Goal: Navigation & Orientation: Understand site structure

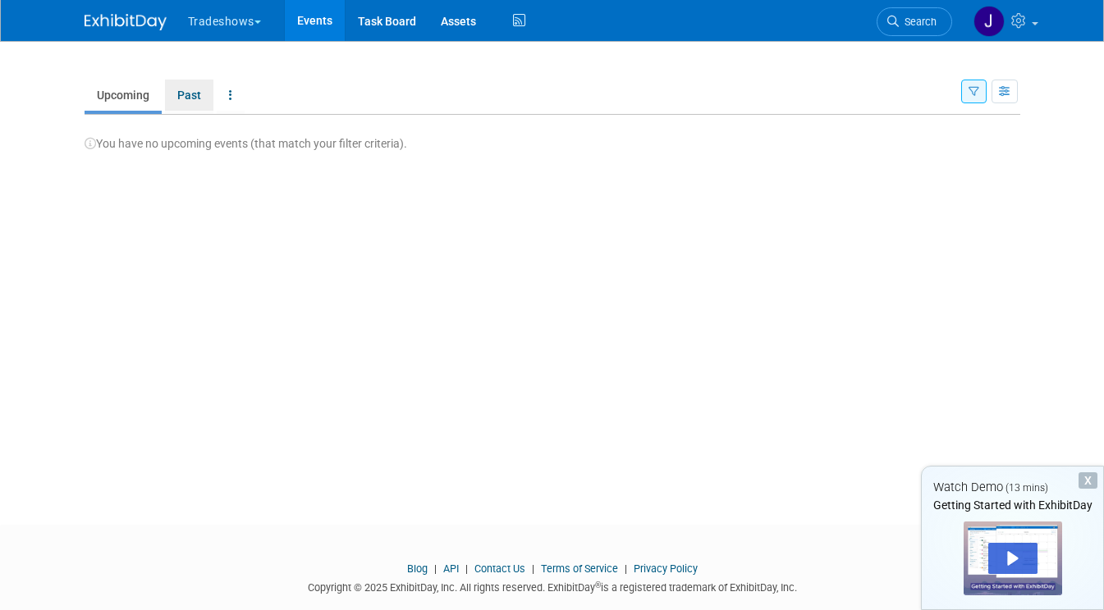
click at [165, 97] on link "Past" at bounding box center [189, 95] width 48 height 31
click at [87, 107] on link "Upcoming" at bounding box center [123, 95] width 77 height 31
click at [300, 26] on link "Events" at bounding box center [315, 20] width 60 height 41
click at [205, 21] on button "Tradeshows" at bounding box center [233, 18] width 95 height 36
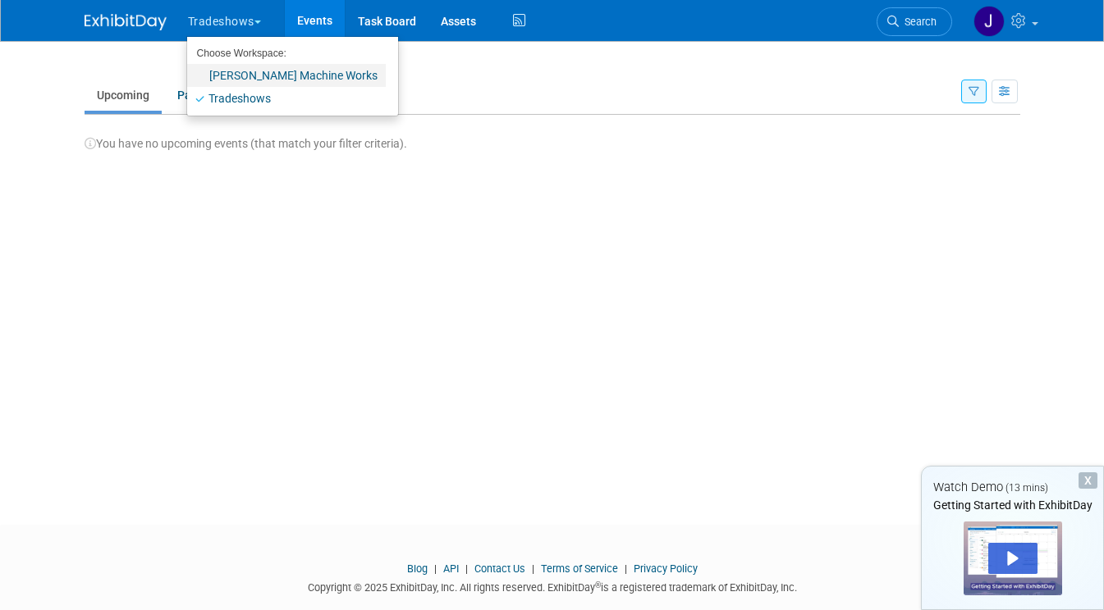
click at [239, 81] on link "[PERSON_NAME] Machine Works" at bounding box center [286, 75] width 199 height 23
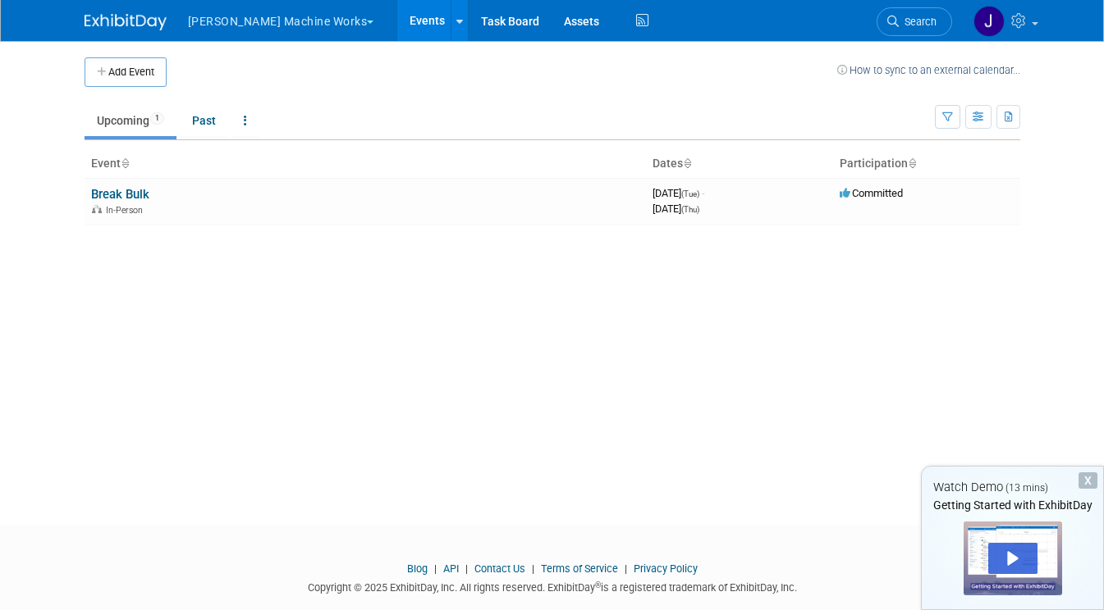
click at [217, 11] on button "[PERSON_NAME] Machine Works" at bounding box center [290, 18] width 208 height 36
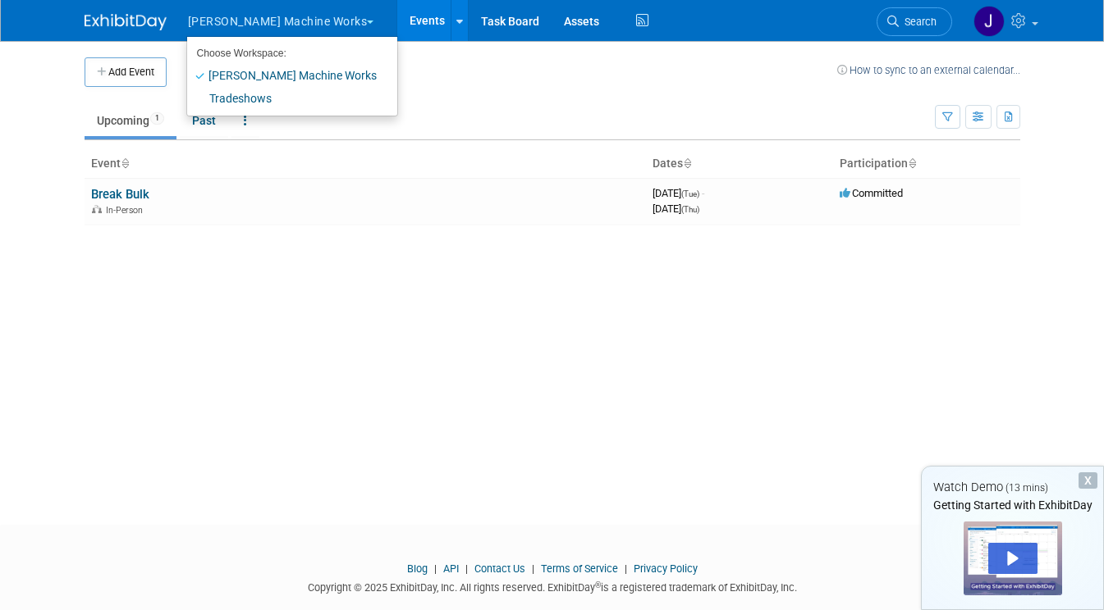
click at [226, 31] on button "[PERSON_NAME] Machine Works" at bounding box center [290, 18] width 208 height 36
